Goal: Find specific page/section: Find specific page/section

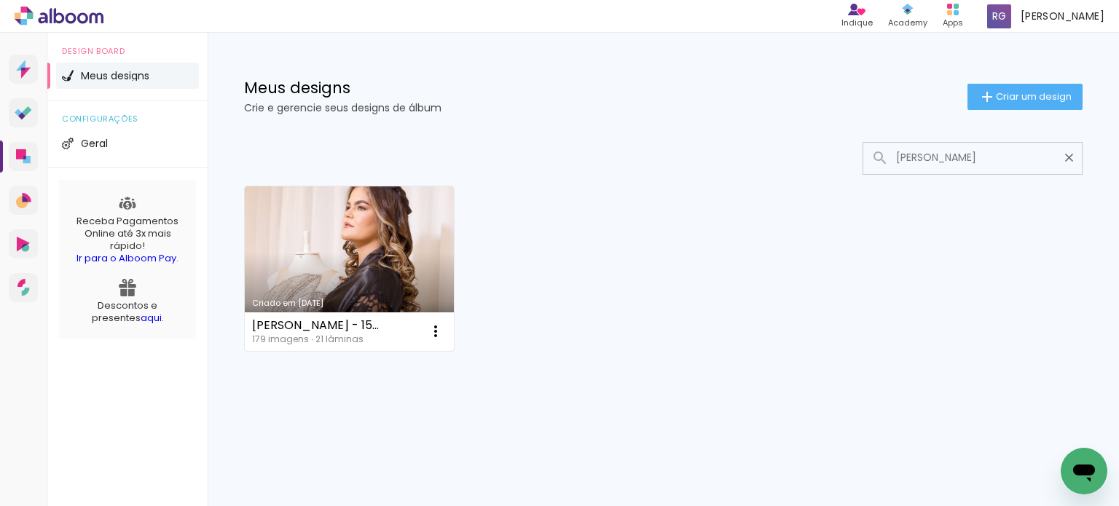
type input "[PERSON_NAME]"
type paper-input "[PERSON_NAME]"
click at [434, 248] on link "Criado em [DATE]" at bounding box center [349, 268] width 209 height 165
